Goal: Navigation & Orientation: Find specific page/section

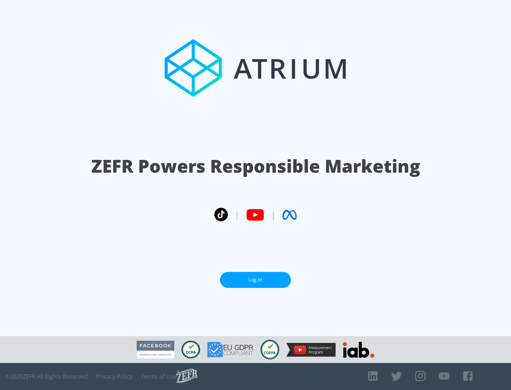
click at [256, 277] on link "Log In" at bounding box center [255, 280] width 71 height 16
